Goal: Task Accomplishment & Management: Manage account settings

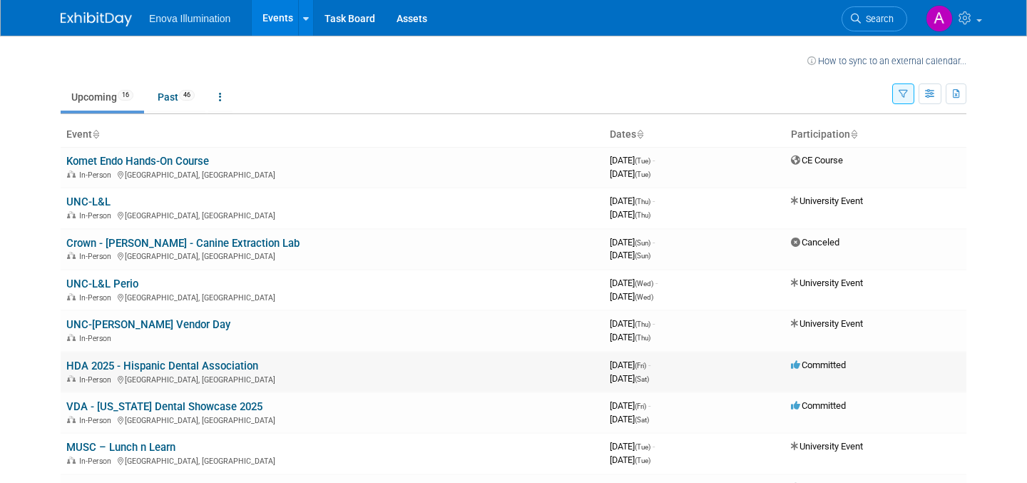
click at [186, 367] on link "HDA 2025 - Hispanic Dental Association" at bounding box center [162, 365] width 192 height 13
click at [904, 96] on icon "button" at bounding box center [903, 94] width 9 height 9
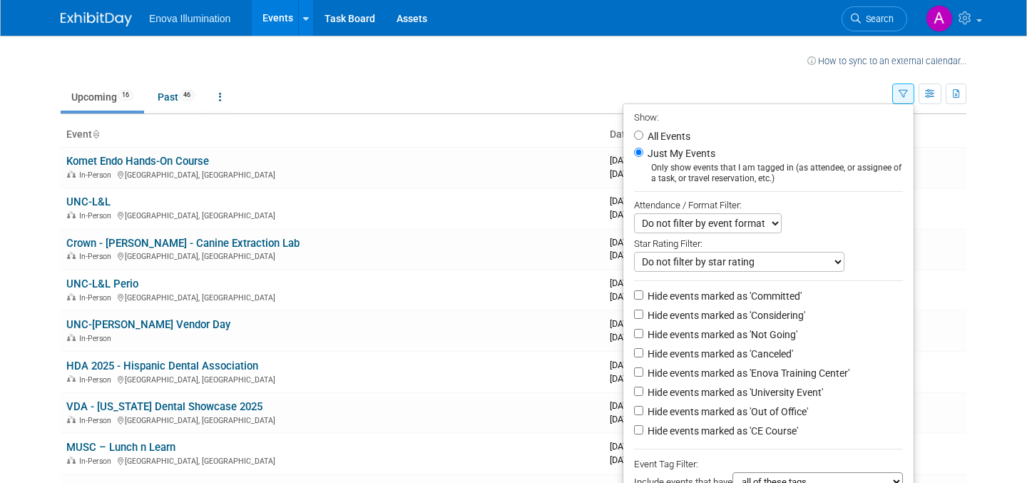
click at [767, 66] on td at bounding box center [453, 59] width 707 height 18
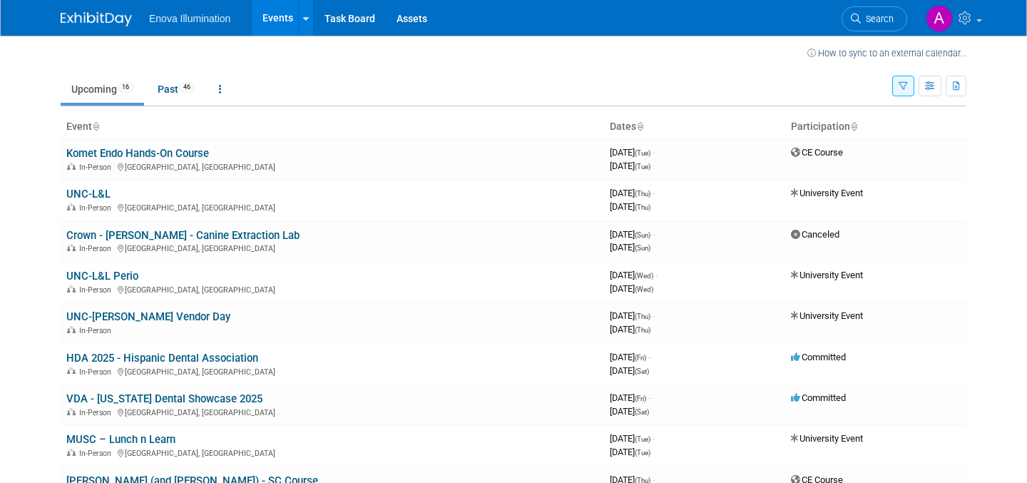
scroll to position [11, 0]
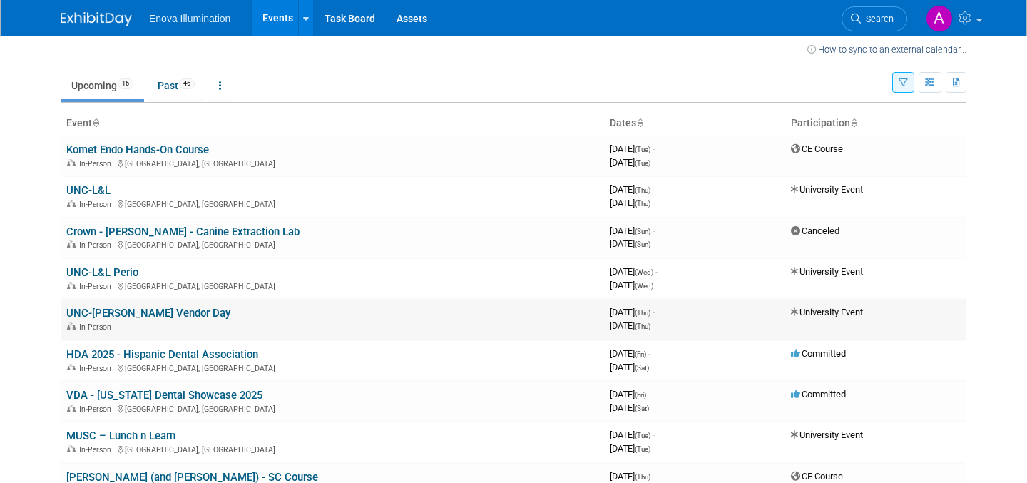
click at [165, 312] on link "UNC-[PERSON_NAME] Vendor Day" at bounding box center [148, 313] width 164 height 13
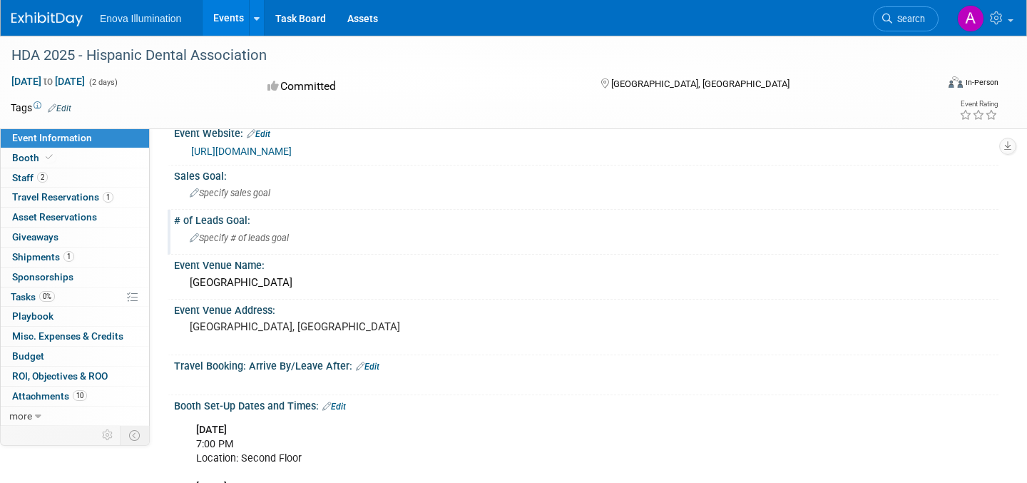
scroll to position [31, 0]
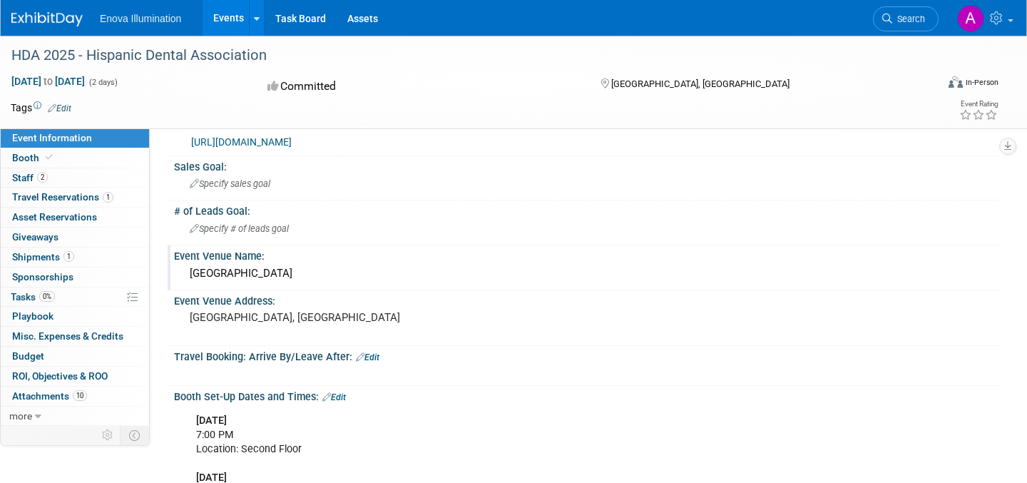
drag, startPoint x: 191, startPoint y: 274, endPoint x: 448, endPoint y: 277, distance: 256.8
click at [448, 277] on div "Fort Lauderdale Marriott Harbor Beach Resort & Spa" at bounding box center [586, 273] width 803 height 22
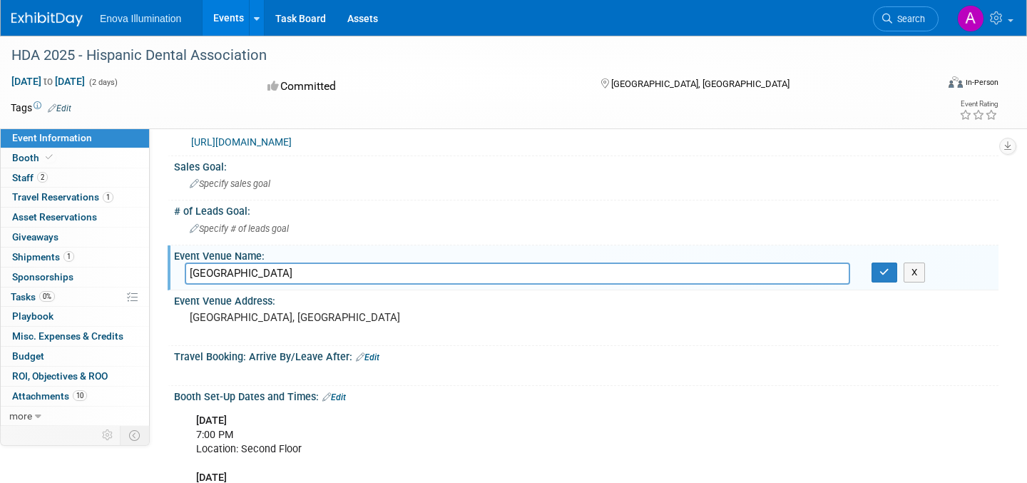
drag, startPoint x: 436, startPoint y: 270, endPoint x: 186, endPoint y: 270, distance: 250.3
click at [186, 270] on input "Fort Lauderdale Marriott Harbor Beach Resort & Spa" at bounding box center [517, 273] width 665 height 22
click at [344, 242] on div "# of Leads Goal: Specify # of leads goal" at bounding box center [583, 222] width 831 height 45
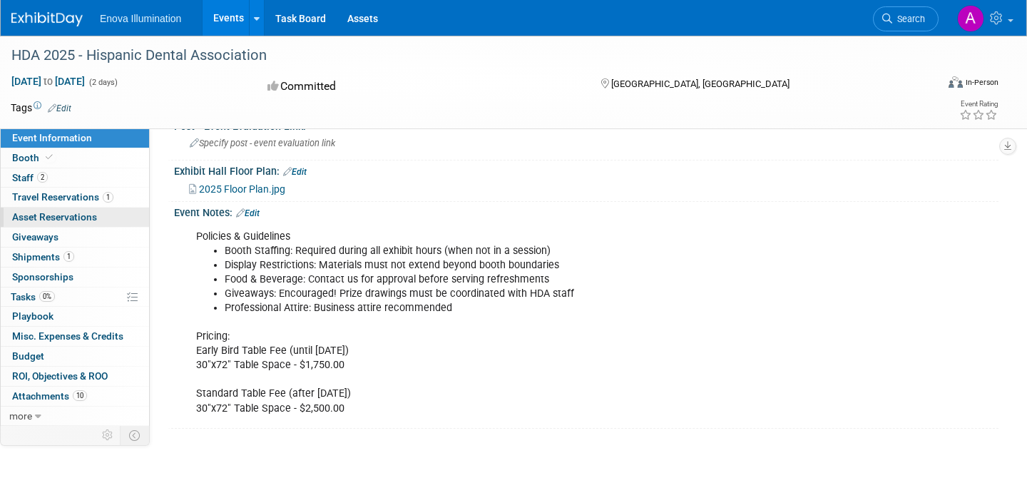
scroll to position [939, 0]
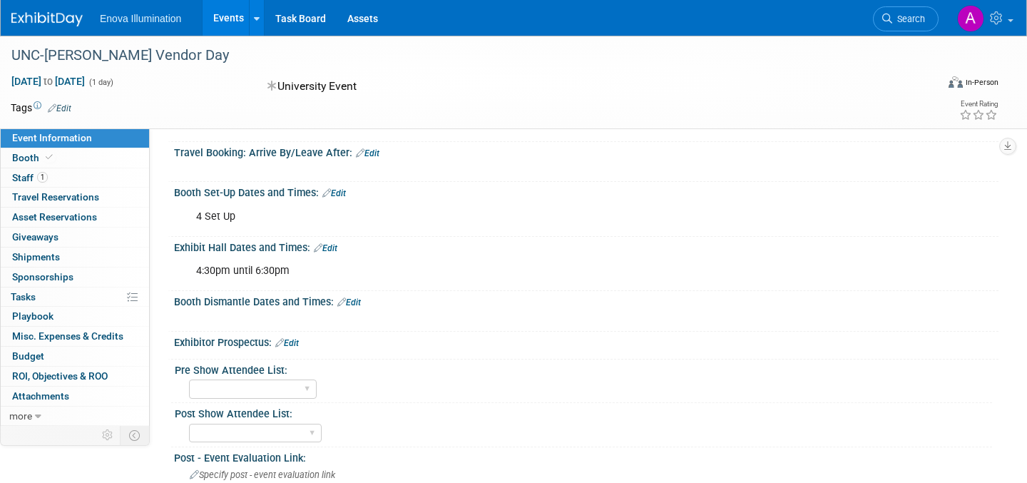
scroll to position [220, 0]
